Goal: Task Accomplishment & Management: Complete application form

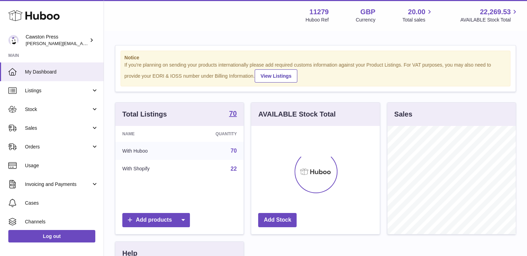
scroll to position [108, 129]
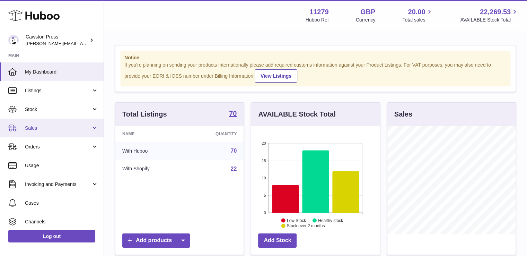
click at [64, 125] on span "Sales" at bounding box center [58, 128] width 66 height 7
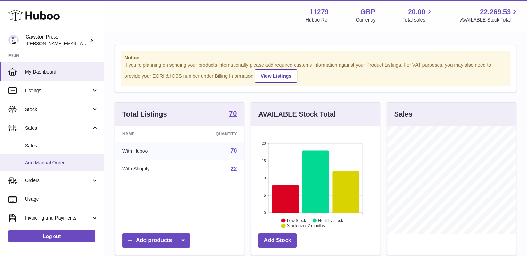
click at [72, 158] on link "Add Manual Order" at bounding box center [52, 162] width 104 height 17
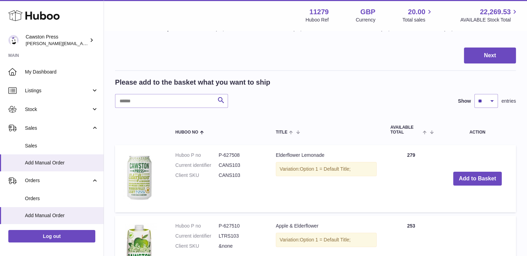
scroll to position [90, 0]
click at [175, 97] on input "text" at bounding box center [171, 101] width 113 height 14
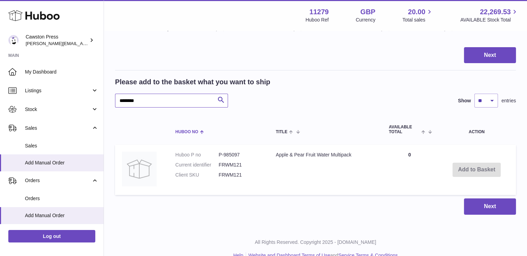
scroll to position [103, 0]
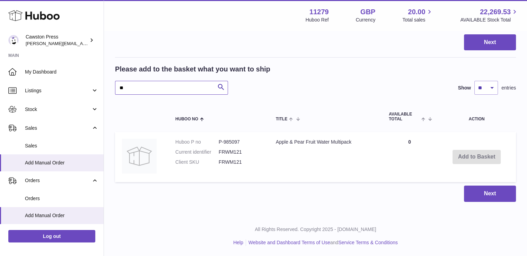
type input "*"
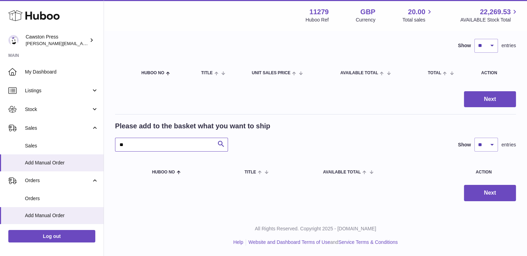
scroll to position [45, 0]
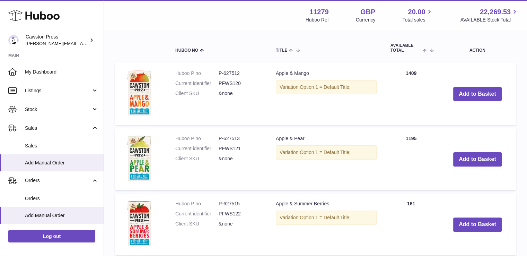
scroll to position [188, 0]
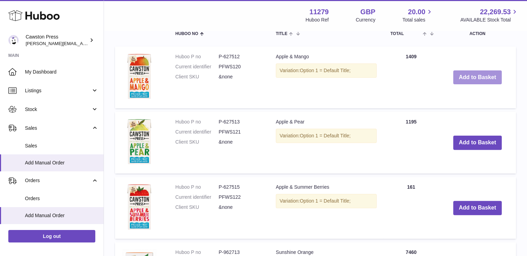
type input "***"
click at [479, 71] on button "Add to Basket" at bounding box center [478, 77] width 49 height 14
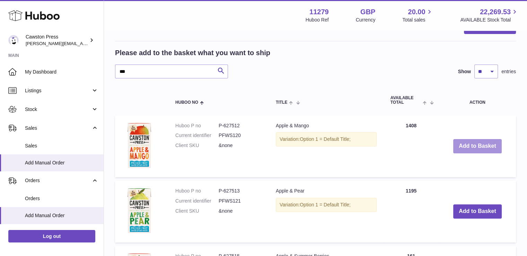
scroll to position [257, 0]
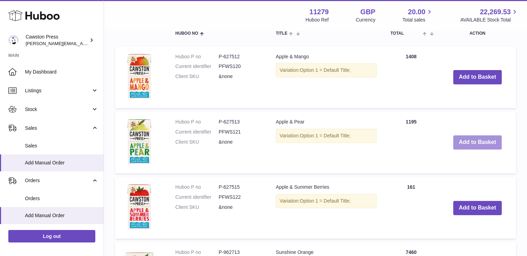
click at [491, 147] on button "Add to Basket" at bounding box center [478, 142] width 49 height 14
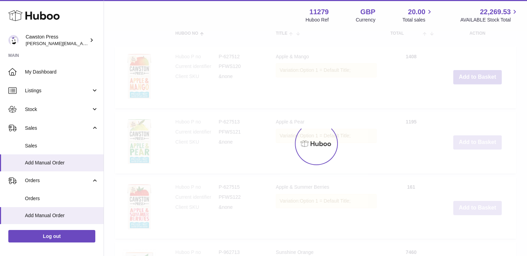
scroll to position [322, 0]
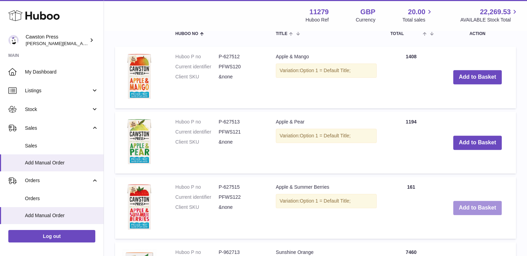
click at [482, 206] on button "Add to Basket" at bounding box center [478, 208] width 49 height 14
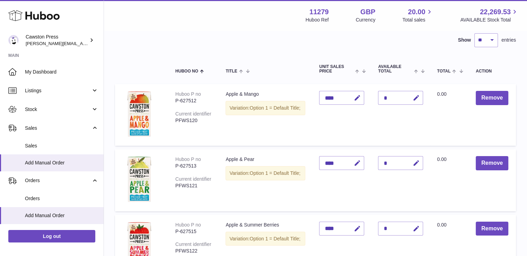
scroll to position [51, 0]
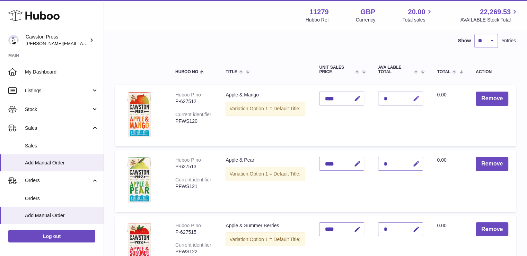
click at [416, 100] on icon "button" at bounding box center [416, 98] width 7 height 7
type input "*"
type input "**"
click at [417, 100] on icon "submit" at bounding box center [416, 98] width 6 height 6
click at [416, 163] on icon "button" at bounding box center [416, 163] width 7 height 7
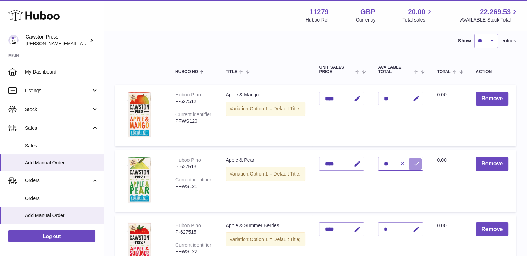
type input "**"
click at [416, 162] on icon "submit" at bounding box center [416, 164] width 6 height 6
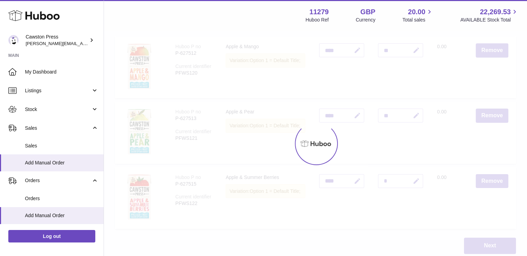
scroll to position [102, 0]
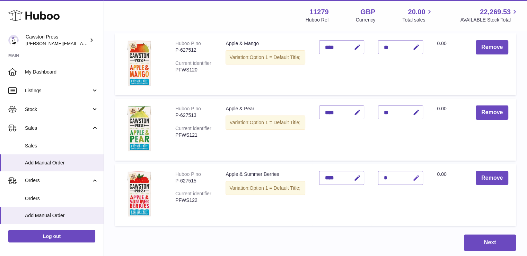
click at [416, 172] on button "button" at bounding box center [415, 178] width 16 height 14
type input "**"
click at [416, 175] on icon "submit" at bounding box center [416, 178] width 6 height 6
